Goal: Task Accomplishment & Management: Use online tool/utility

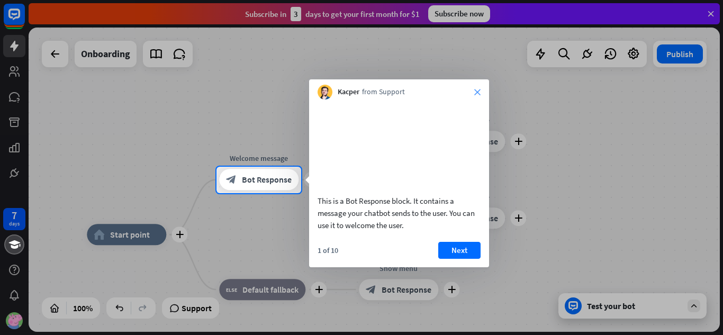
click at [476, 92] on icon "close" at bounding box center [477, 92] width 6 height 6
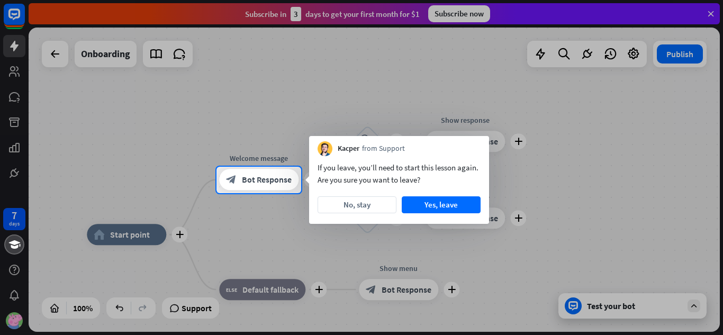
click at [136, 107] on div at bounding box center [361, 83] width 723 height 167
click at [368, 204] on button "No, stay" at bounding box center [357, 204] width 79 height 17
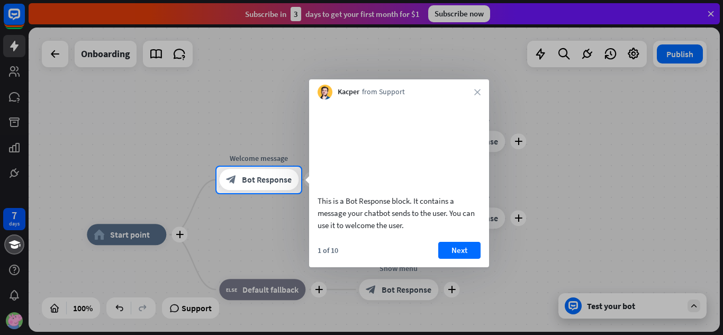
click at [477, 88] on div "Kacper from Support close" at bounding box center [399, 89] width 180 height 20
click at [476, 94] on div "Kacper from Support close" at bounding box center [399, 89] width 180 height 20
click at [476, 94] on icon "close" at bounding box center [477, 92] width 6 height 6
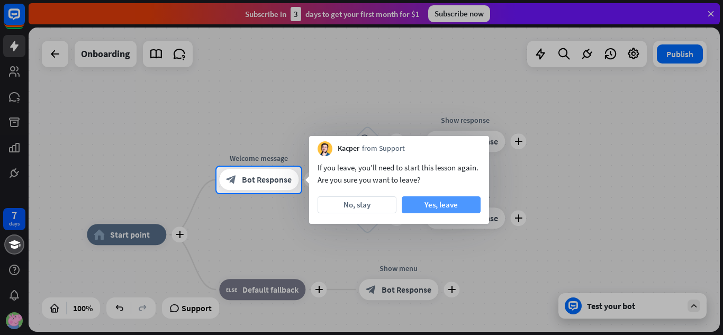
click at [453, 208] on button "Yes, leave" at bounding box center [441, 204] width 79 height 17
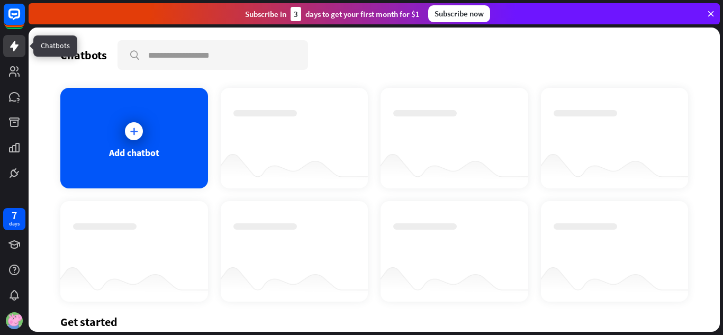
click at [11, 50] on icon at bounding box center [14, 46] width 13 height 13
click at [112, 134] on div "Add chatbot" at bounding box center [134, 138] width 148 height 101
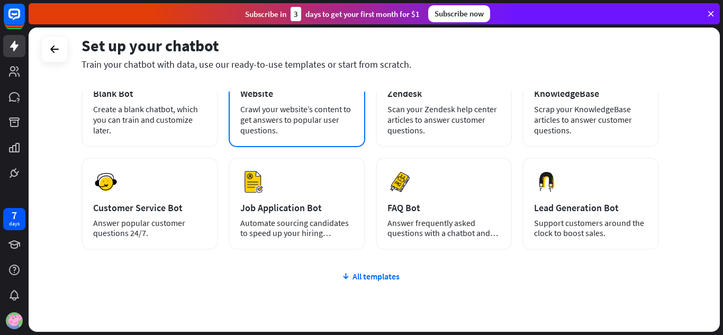
scroll to position [89, 0]
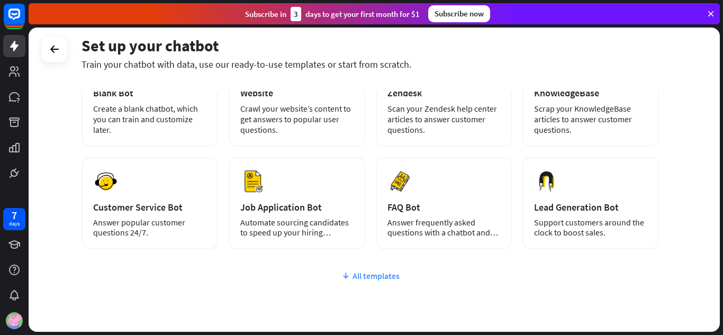
click at [369, 275] on div "All templates" at bounding box center [371, 275] width 578 height 11
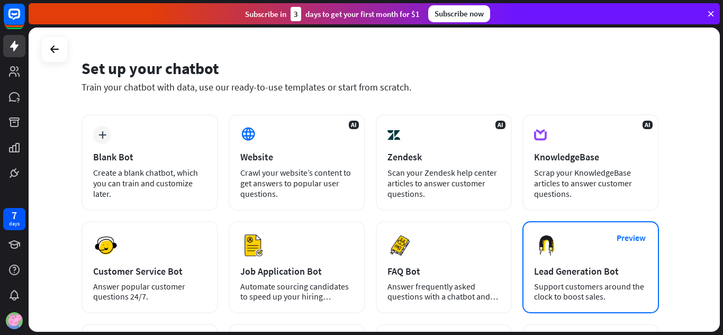
scroll to position [0, 0]
